Goal: Find specific page/section: Find specific page/section

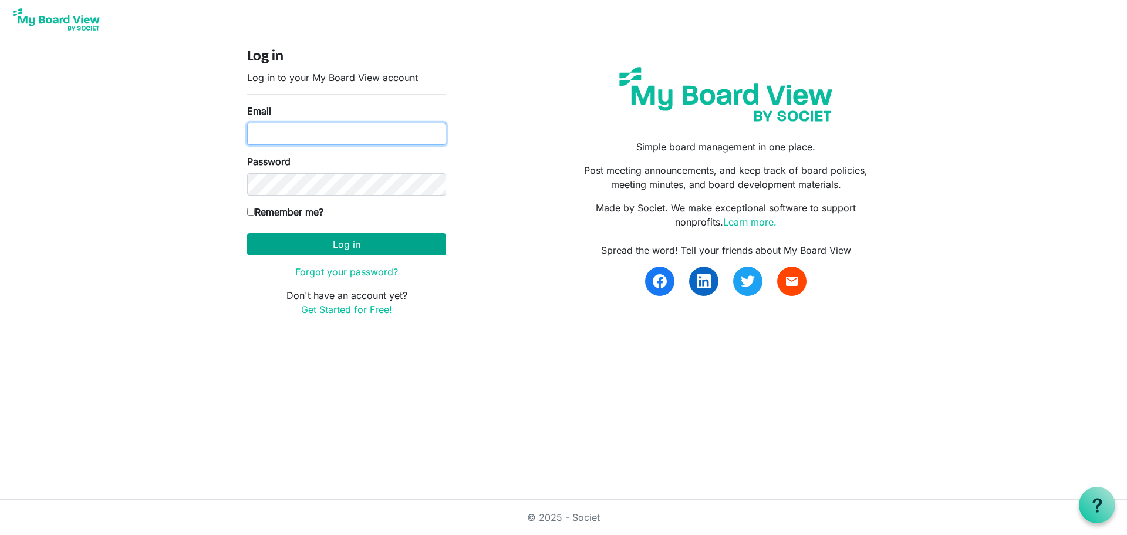
type input "[PERSON_NAME][EMAIL_ADDRESS][DOMAIN_NAME]"
click at [360, 235] on button "Log in" at bounding box center [346, 244] width 199 height 22
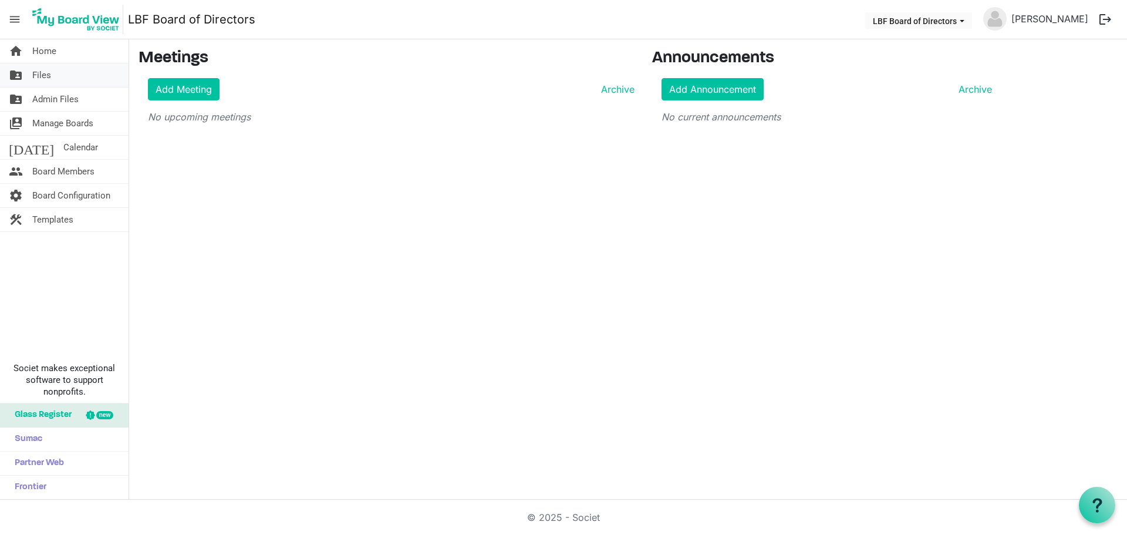
click at [39, 76] on span "Files" at bounding box center [41, 74] width 19 height 23
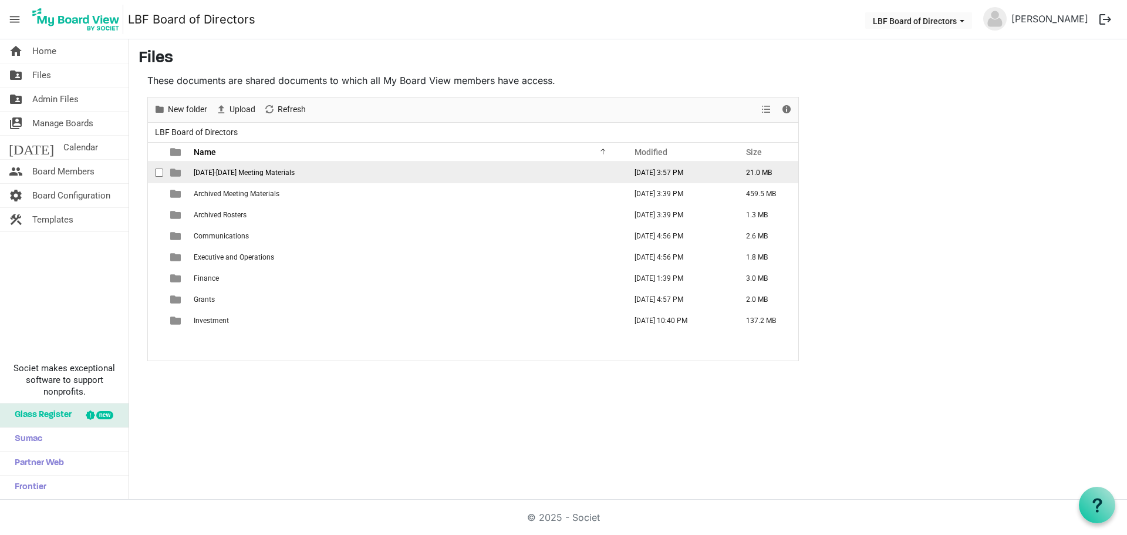
click at [273, 177] on td "2025-2026 Meeting Materials" at bounding box center [406, 172] width 432 height 21
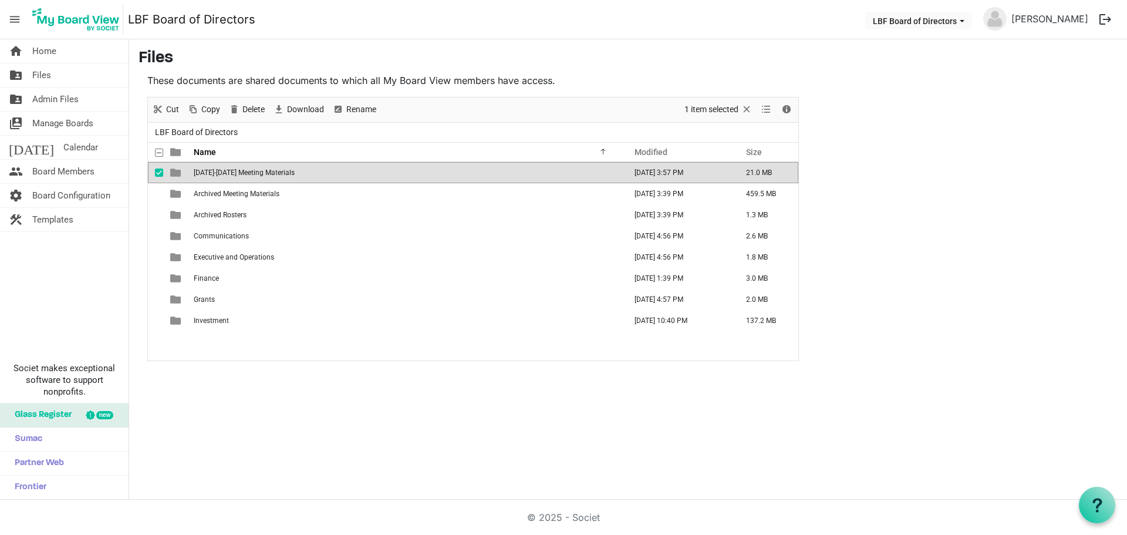
click at [273, 177] on td "2025-2026 Meeting Materials" at bounding box center [406, 172] width 432 height 21
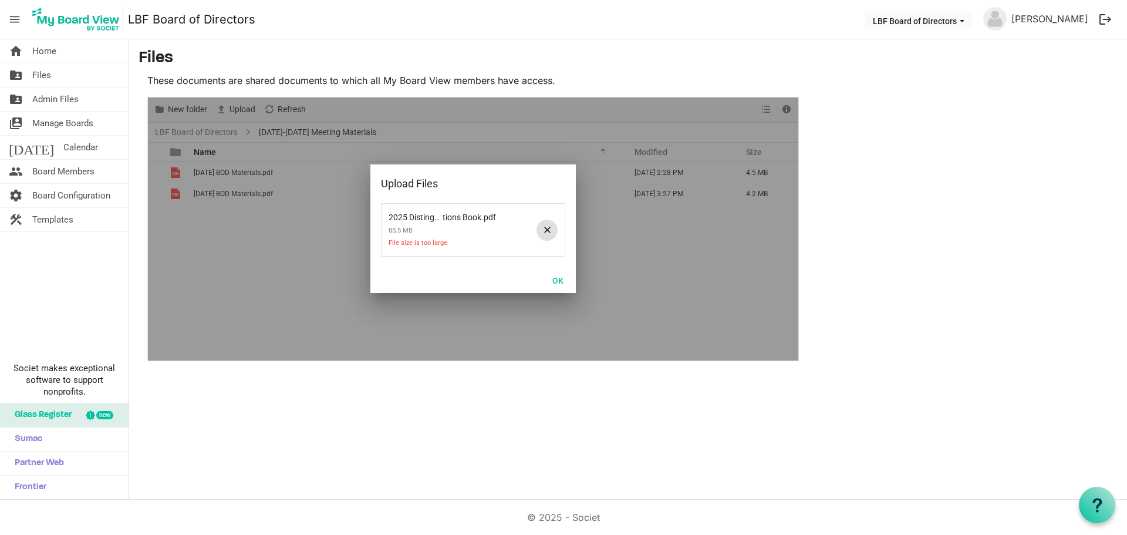
click at [550, 227] on span at bounding box center [546, 230] width 21 height 21
click at [552, 281] on button "OK" at bounding box center [558, 280] width 26 height 16
click at [560, 281] on button "OK" at bounding box center [558, 280] width 26 height 16
click at [558, 281] on button "OK" at bounding box center [558, 280] width 26 height 16
click at [558, 285] on button "OK" at bounding box center [558, 280] width 26 height 16
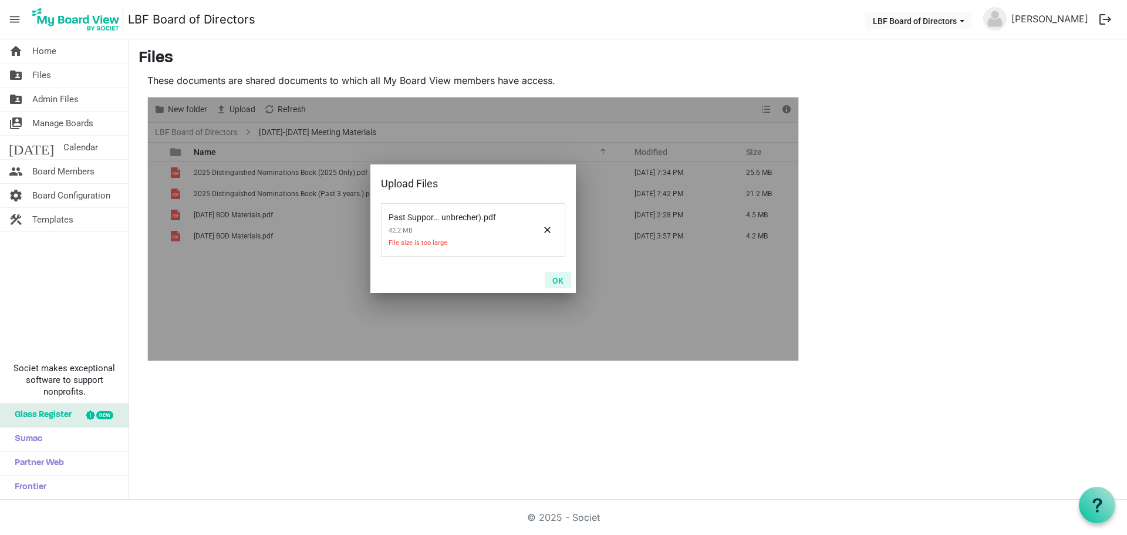
click at [551, 285] on button "OK" at bounding box center [558, 280] width 26 height 16
click at [565, 281] on button "OK" at bounding box center [558, 280] width 26 height 16
